Goal: Information Seeking & Learning: Learn about a topic

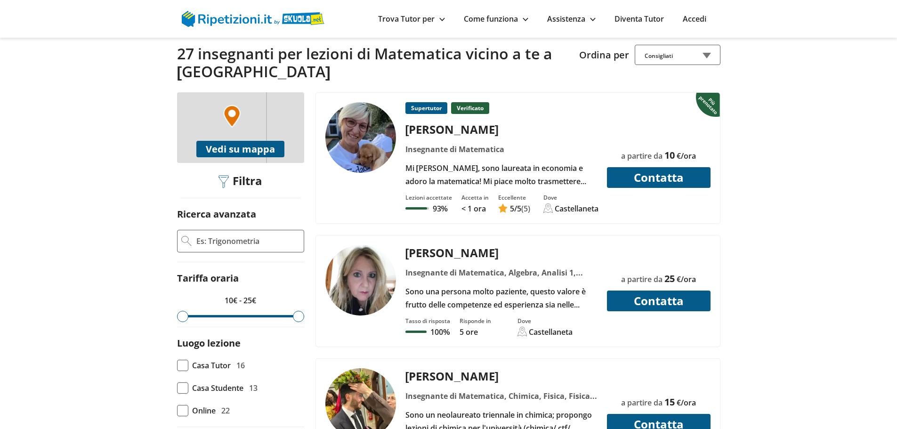
scroll to position [235, 0]
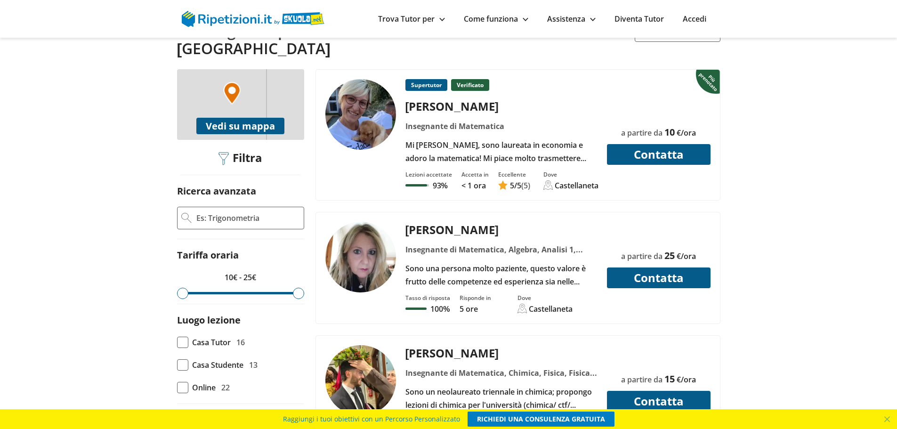
click at [516, 262] on div "Sono una persona molto paziente, questo valore è frutto delle competenze ed esp…" at bounding box center [500, 275] width 199 height 26
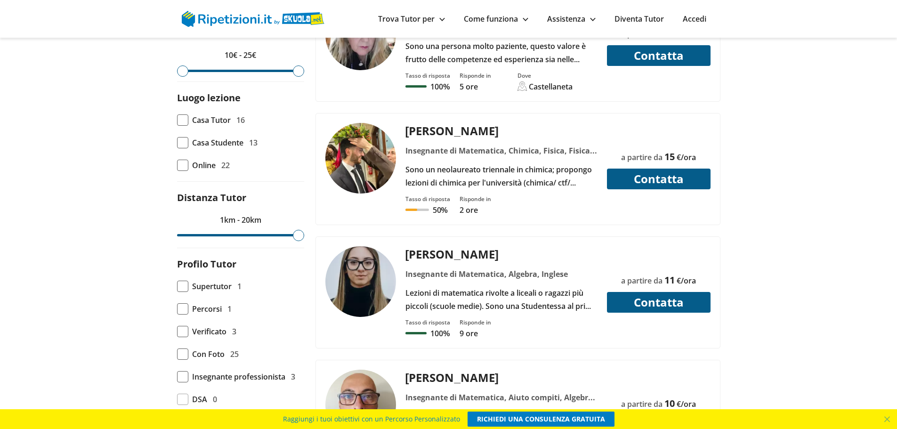
scroll to position [471, 0]
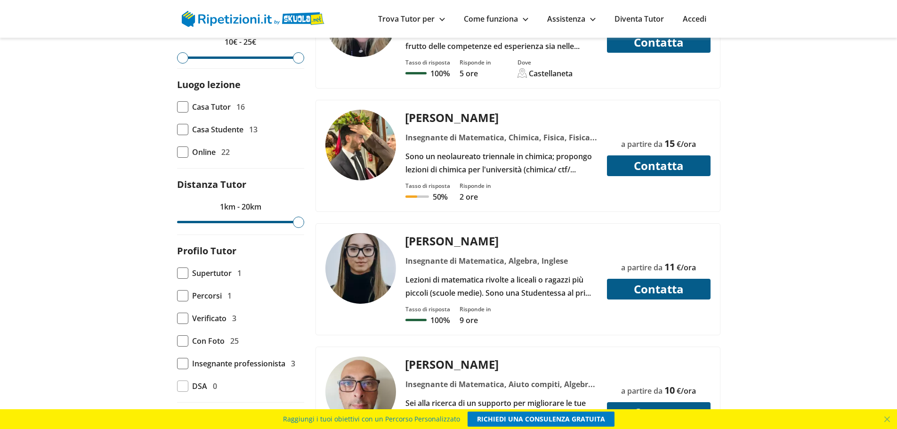
click at [496, 273] on div "Lezioni di matematica rivolte a liceali o ragazzi più piccoli (scuole medie). S…" at bounding box center [500, 286] width 199 height 26
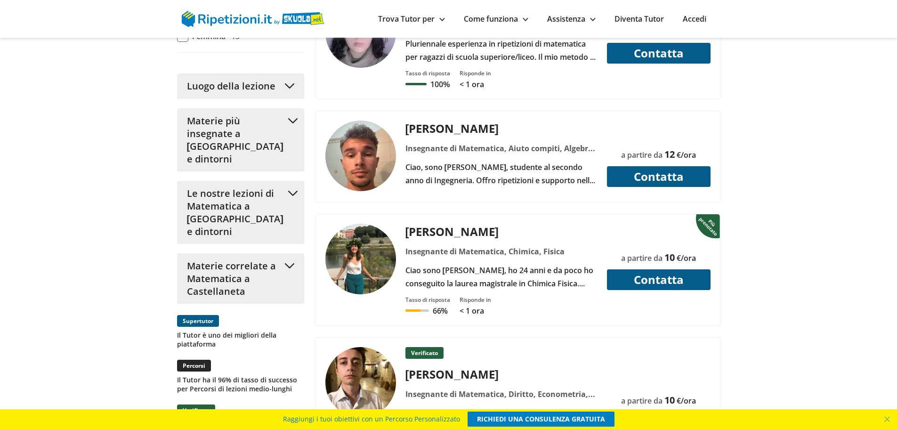
scroll to position [1035, 0]
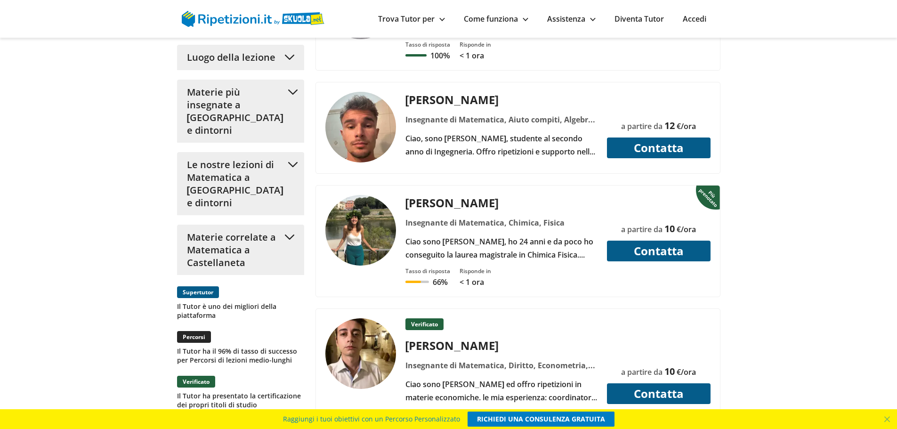
click at [485, 235] on div "Ciao sono Isabella, ho 24 anni e da poco ho conseguito la laurea magistrale in …" at bounding box center [500, 248] width 199 height 26
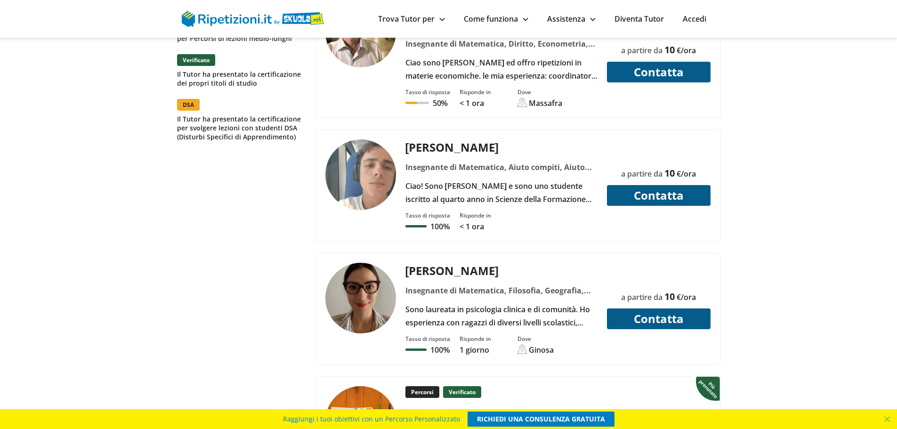
scroll to position [1412, 0]
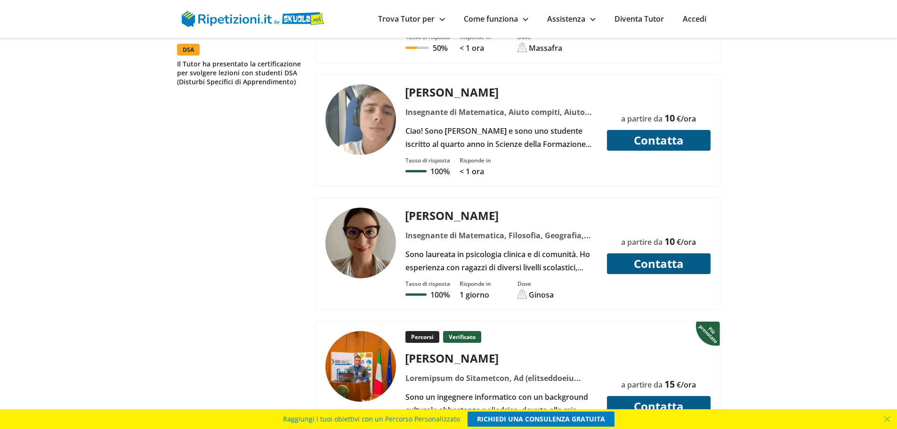
click at [355, 232] on img at bounding box center [360, 243] width 71 height 71
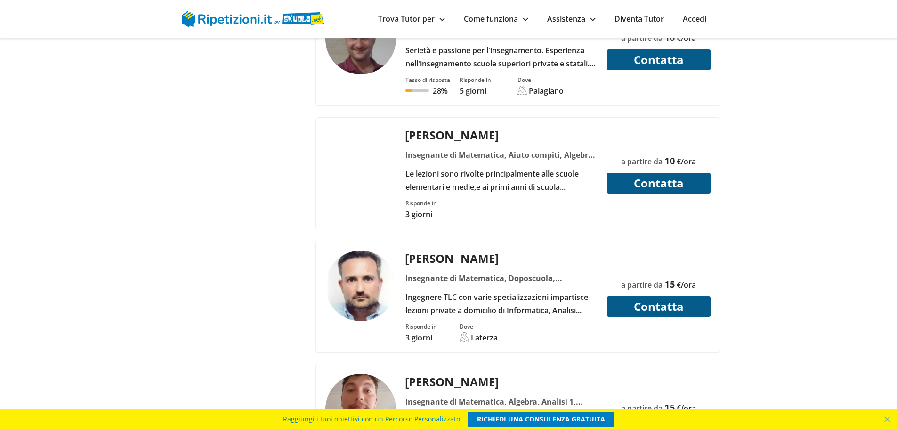
scroll to position [2636, 0]
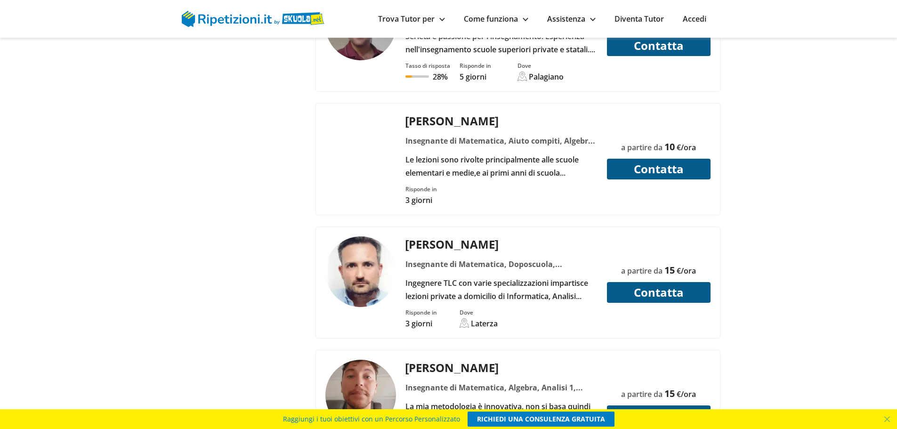
click at [483, 276] on div "Ingegnere TLC con varie specializzazioni impartisce lezioni private a domicilio…" at bounding box center [500, 289] width 199 height 26
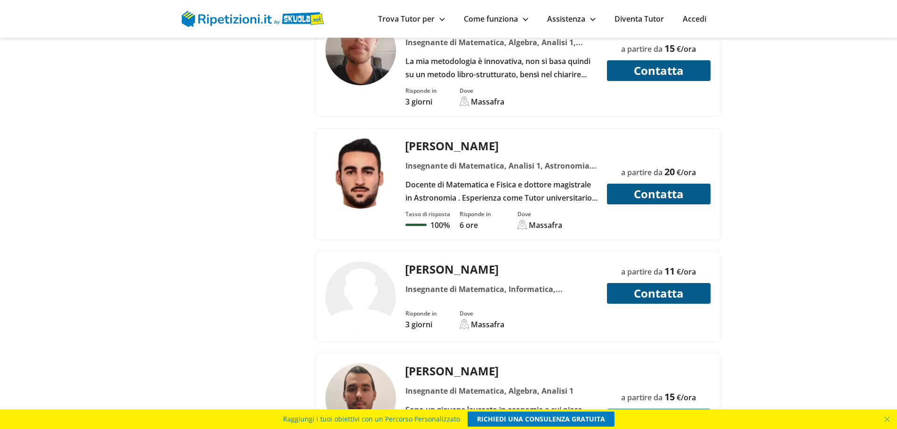
scroll to position [3106, 0]
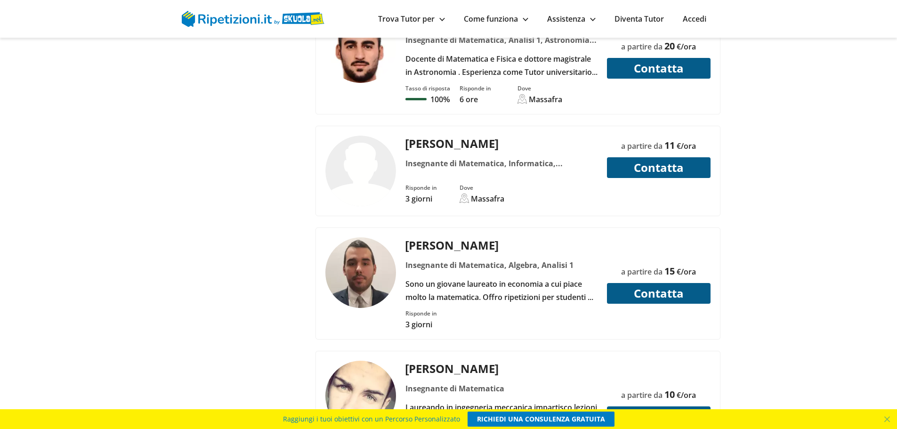
click at [349, 252] on img at bounding box center [360, 272] width 71 height 71
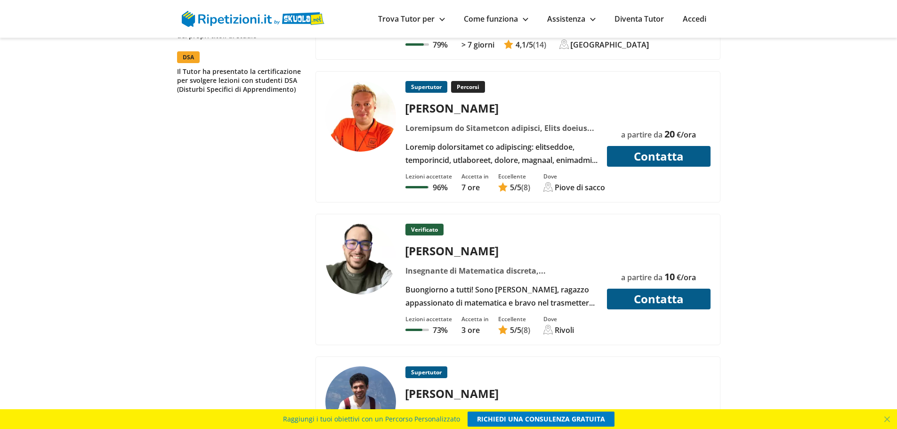
scroll to position [988, 0]
